Goal: Find specific page/section: Find specific page/section

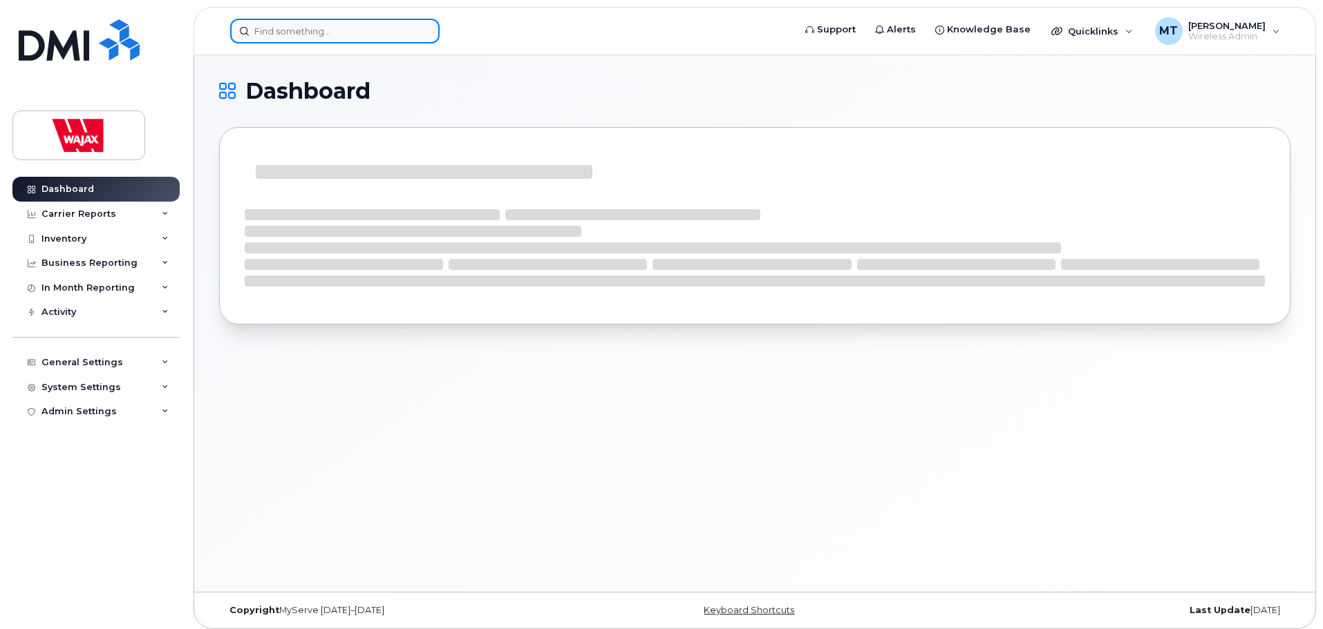
click at [325, 34] on input at bounding box center [334, 31] width 209 height 25
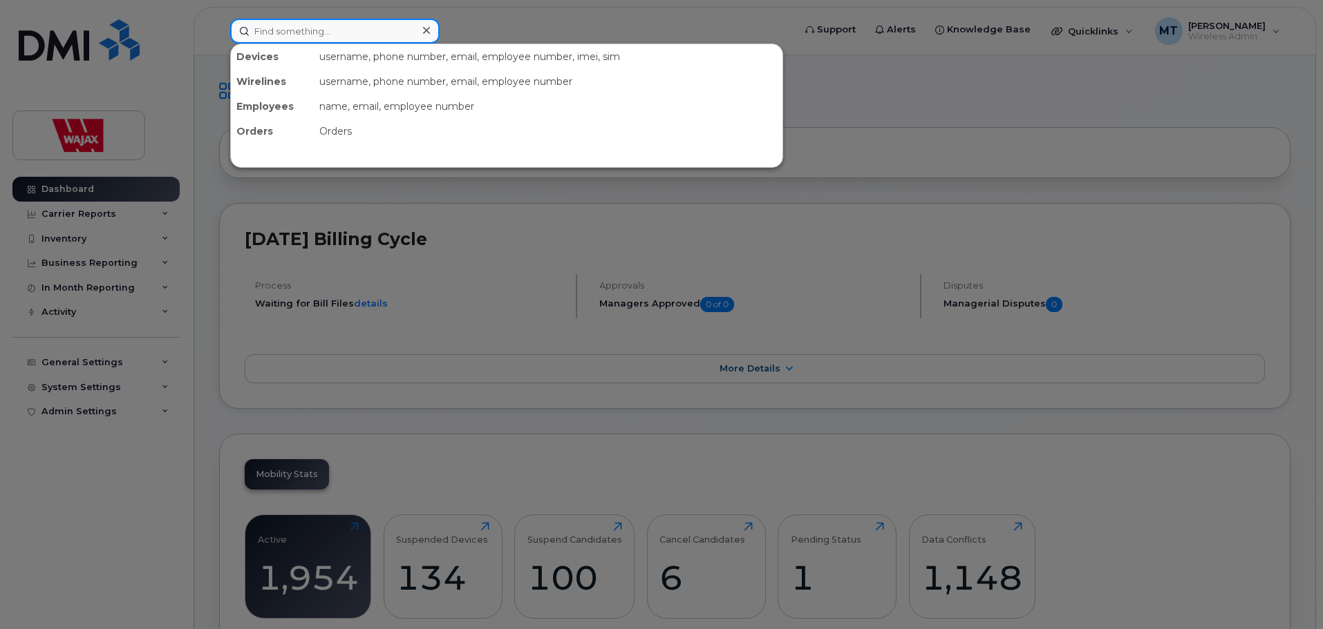
type input "E"
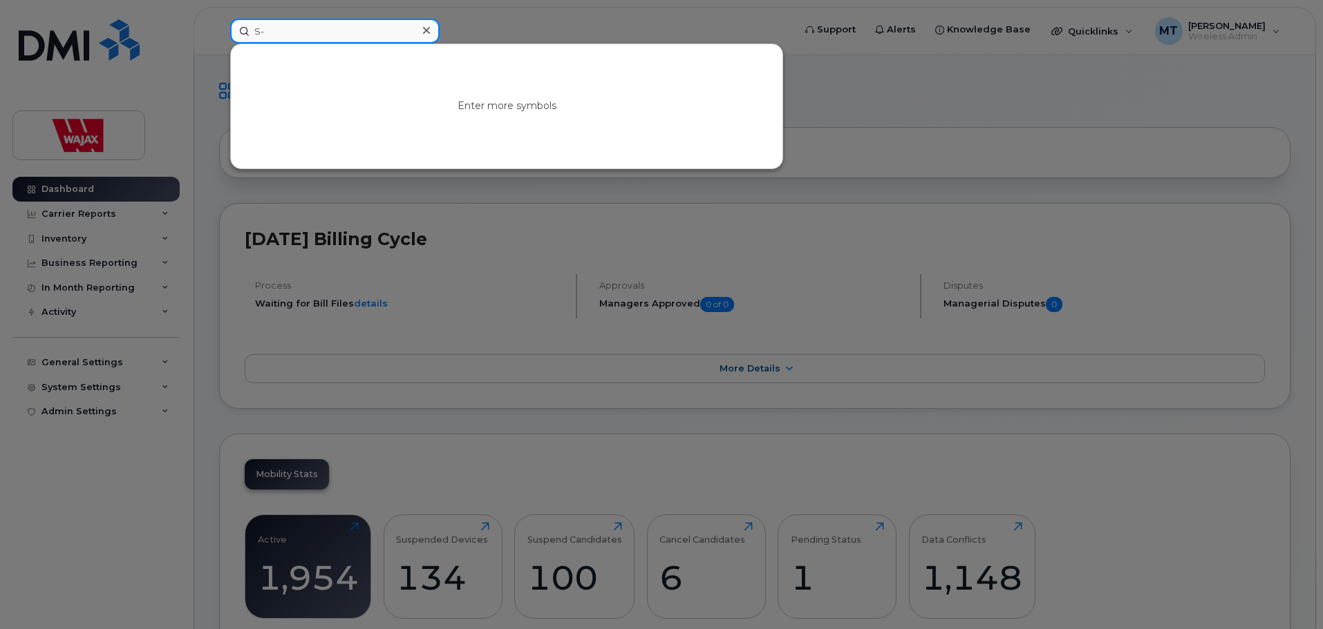
type input "S"
type input "-"
type input "S"
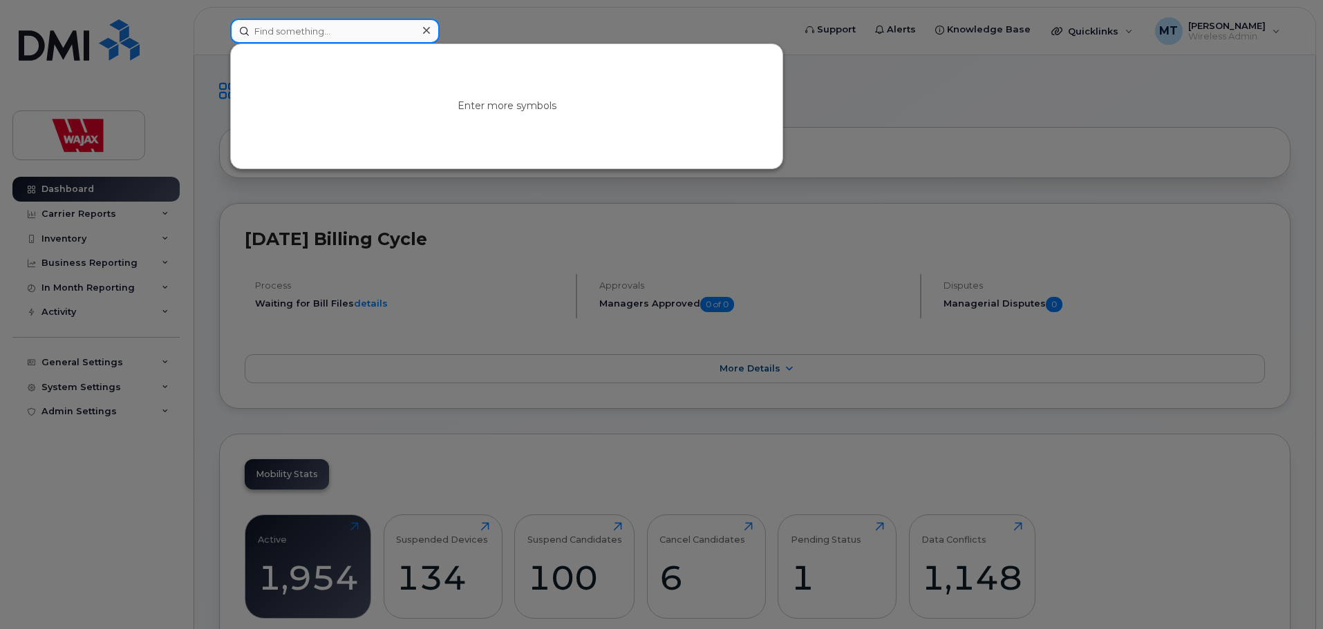
click at [384, 31] on input at bounding box center [334, 31] width 209 height 25
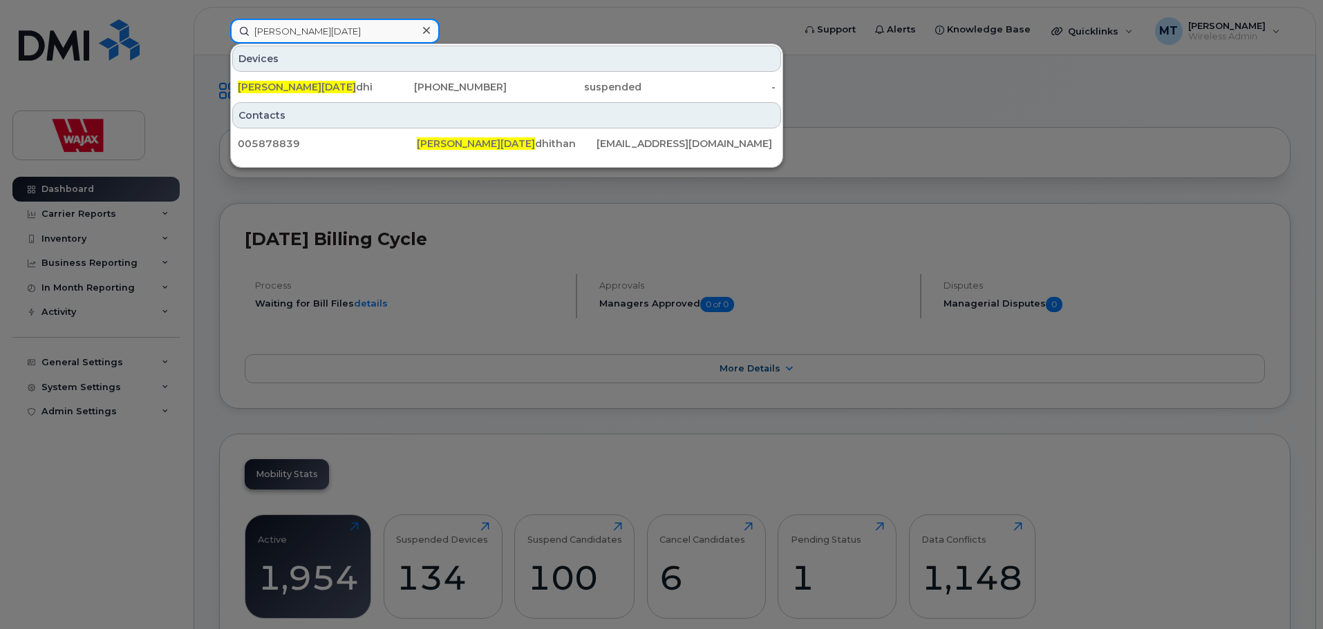
drag, startPoint x: 234, startPoint y: 28, endPoint x: 156, endPoint y: 25, distance: 78.2
click at [219, 25] on div "[PERSON_NAME][DATE] Devices [PERSON_NAME][DATE] [PHONE_NUMBER] suspended - Cont…" at bounding box center [507, 31] width 576 height 25
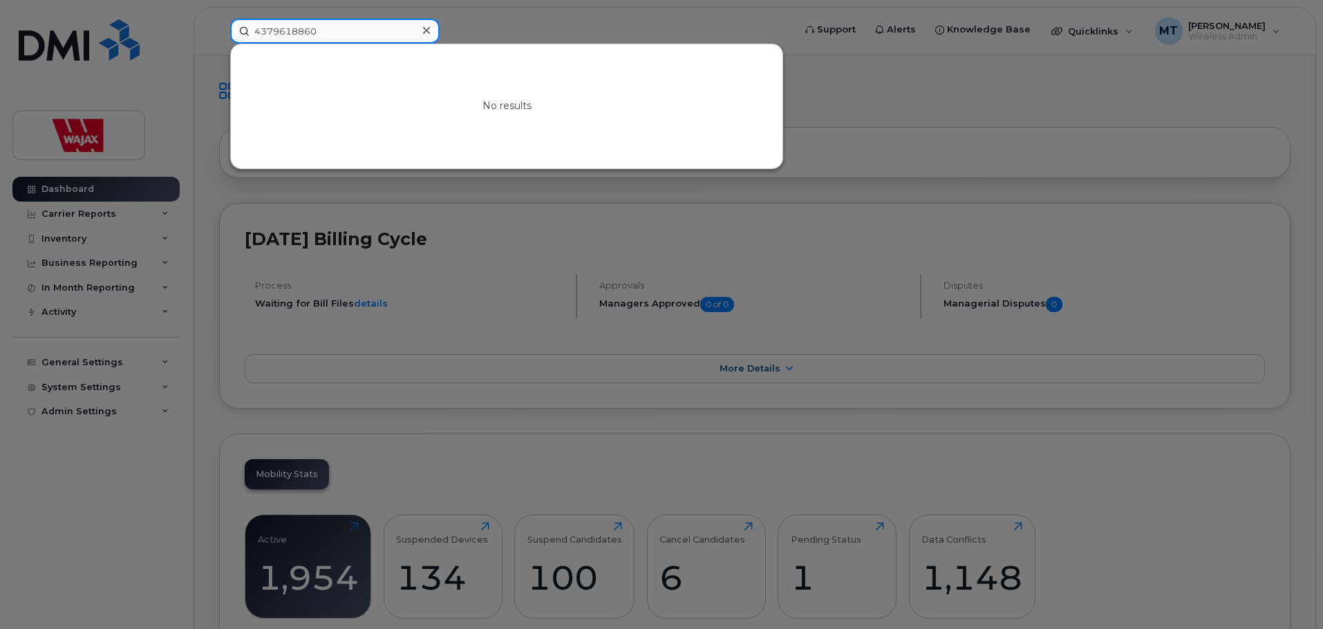
click at [274, 34] on input "4379618860" at bounding box center [334, 31] width 209 height 25
drag, startPoint x: 333, startPoint y: 30, endPoint x: 191, endPoint y: 27, distance: 141.7
click at [219, 27] on div "4379618860 No results" at bounding box center [507, 31] width 576 height 25
type input "4379618860"
click at [884, 83] on div at bounding box center [661, 314] width 1323 height 629
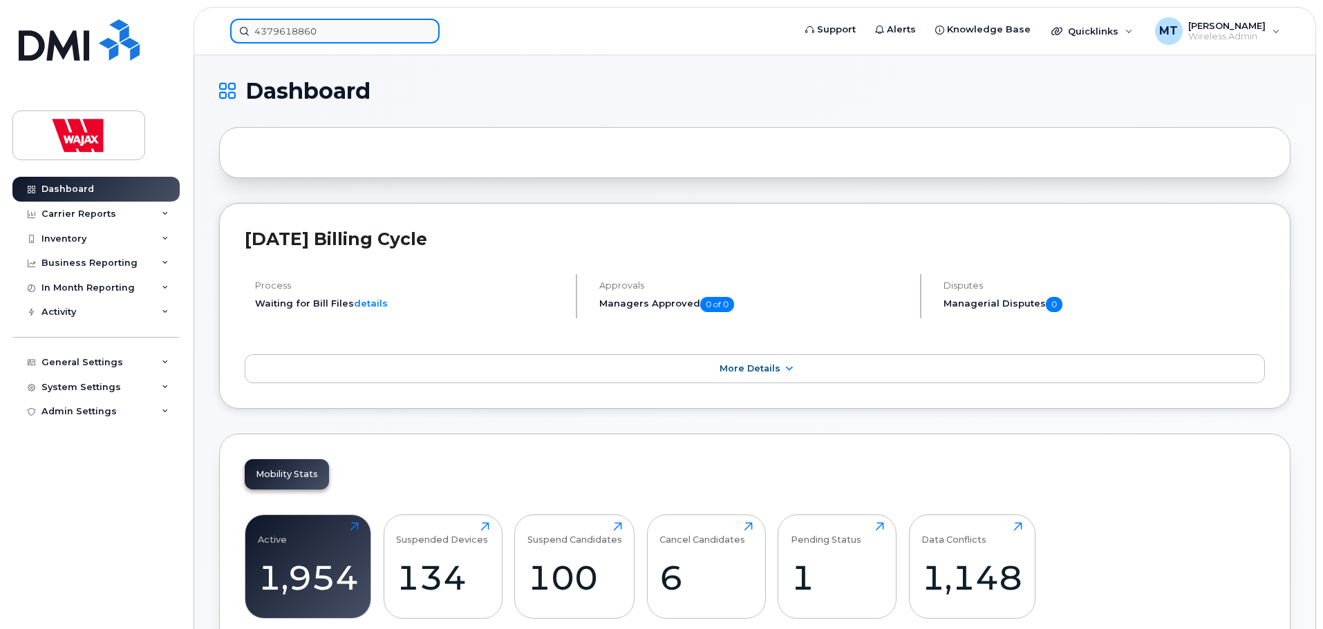
click at [418, 39] on div "4379618860" at bounding box center [334, 31] width 209 height 25
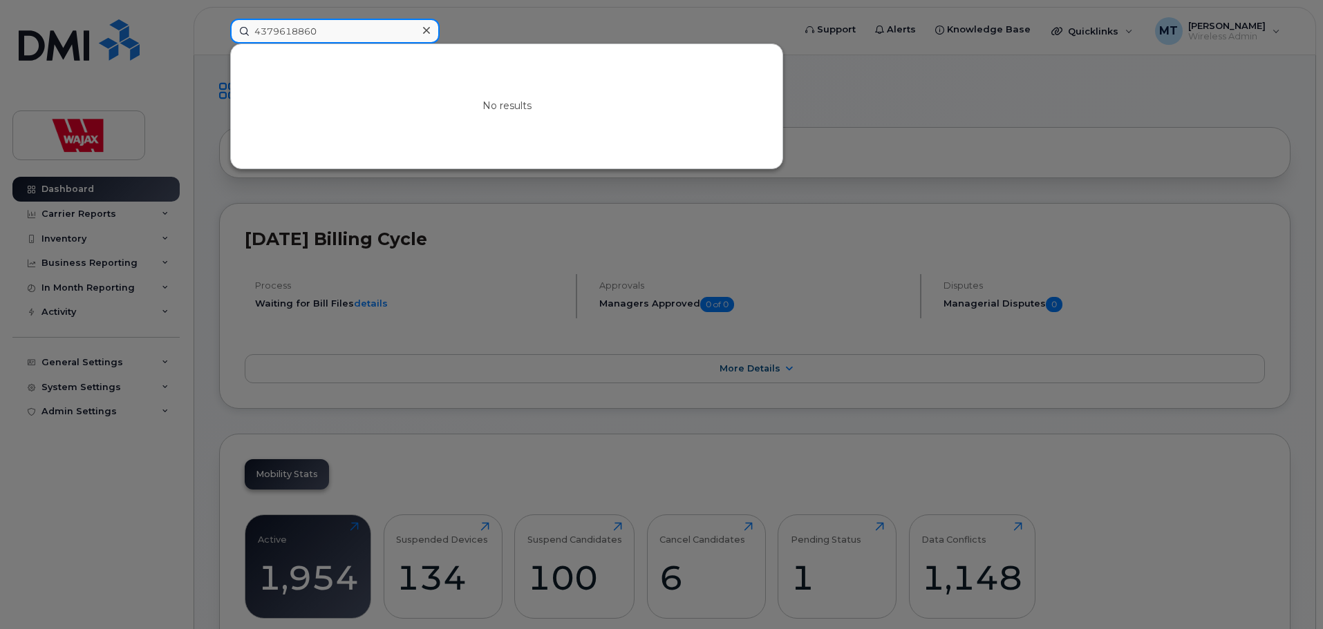
drag, startPoint x: 401, startPoint y: 30, endPoint x: 240, endPoint y: 23, distance: 161.1
click at [240, 23] on input "4379618860" at bounding box center [334, 31] width 209 height 25
click at [422, 30] on div at bounding box center [426, 31] width 20 height 20
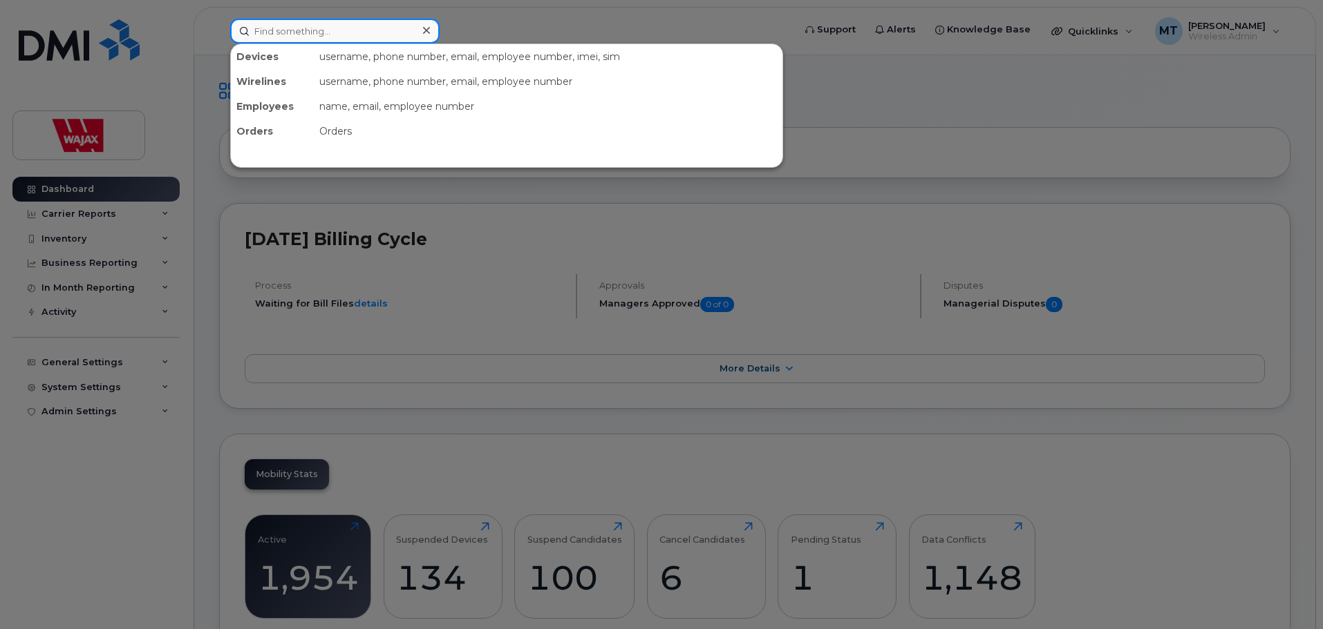
click at [404, 28] on input at bounding box center [334, 31] width 209 height 25
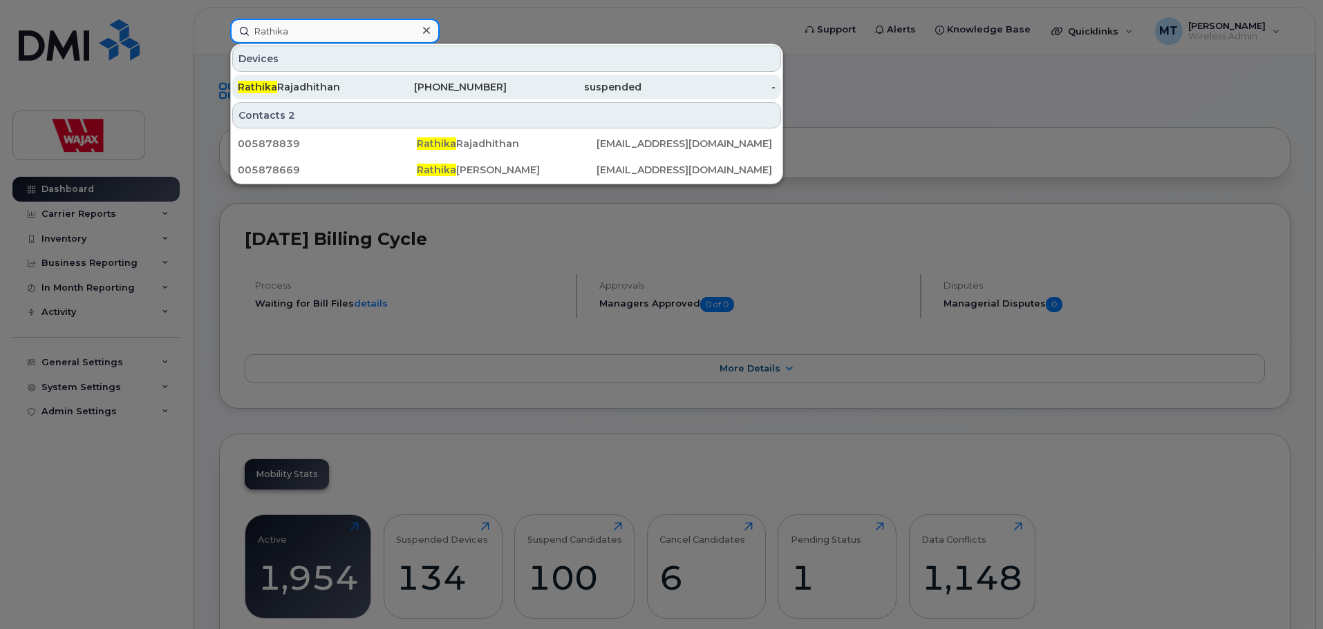
type input "Rathika"
click at [388, 84] on div "[PHONE_NUMBER]" at bounding box center [439, 87] width 135 height 14
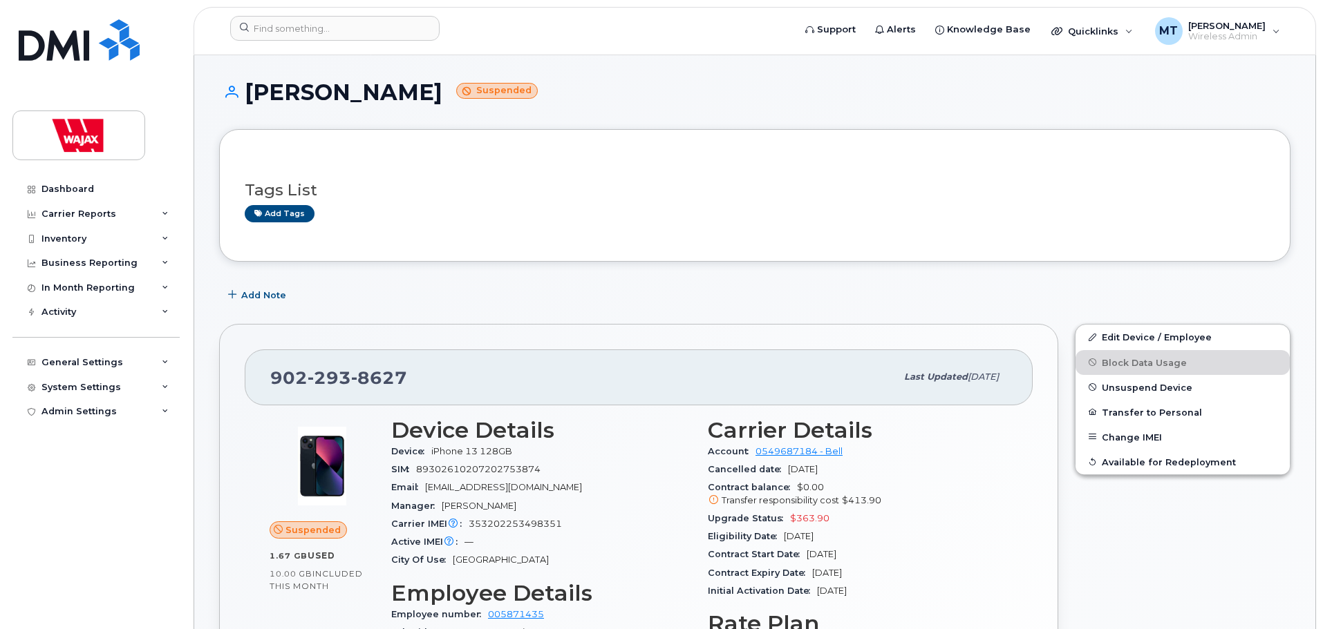
click at [897, 192] on h3 "Tags List" at bounding box center [755, 190] width 1020 height 17
